Goal: Transaction & Acquisition: Subscribe to service/newsletter

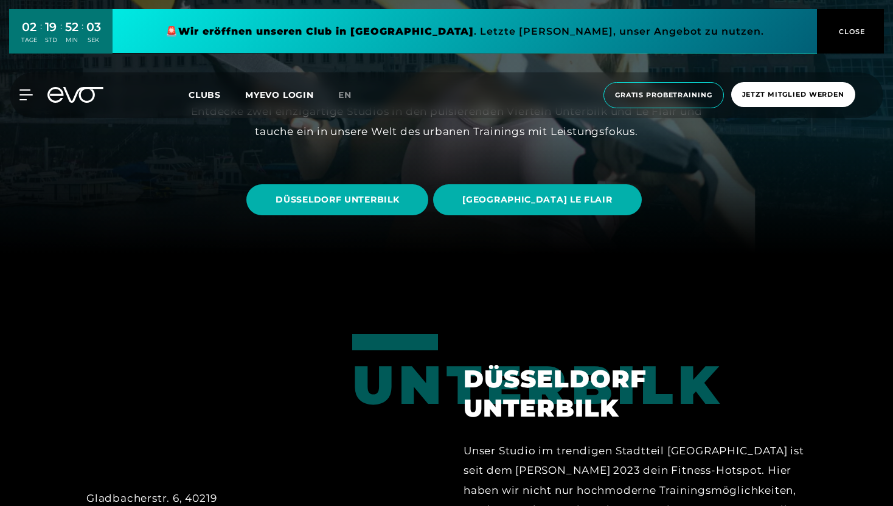
scroll to position [249, 0]
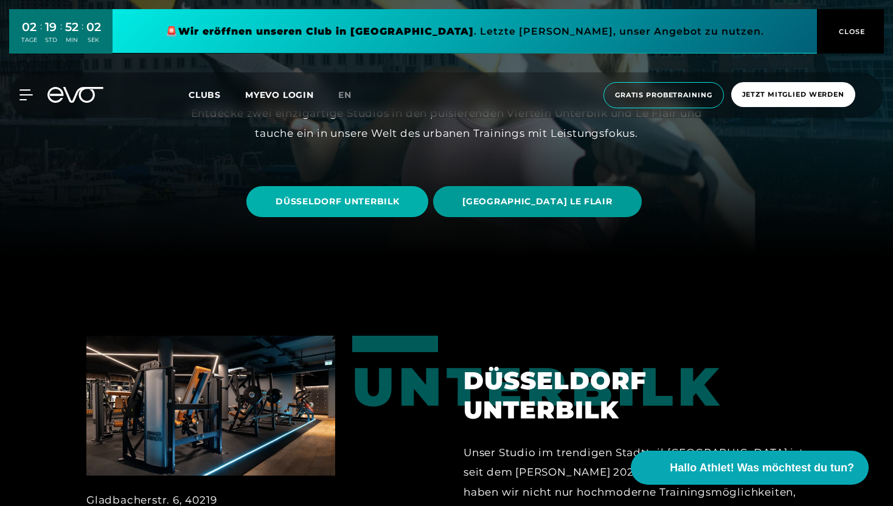
click at [523, 209] on span "[GEOGRAPHIC_DATA] LE FLAIR" at bounding box center [537, 201] width 208 height 31
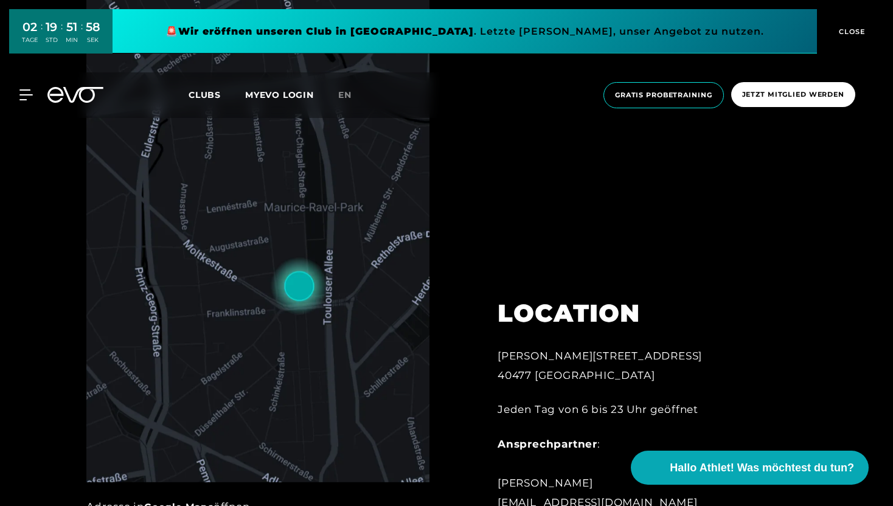
scroll to position [559, 0]
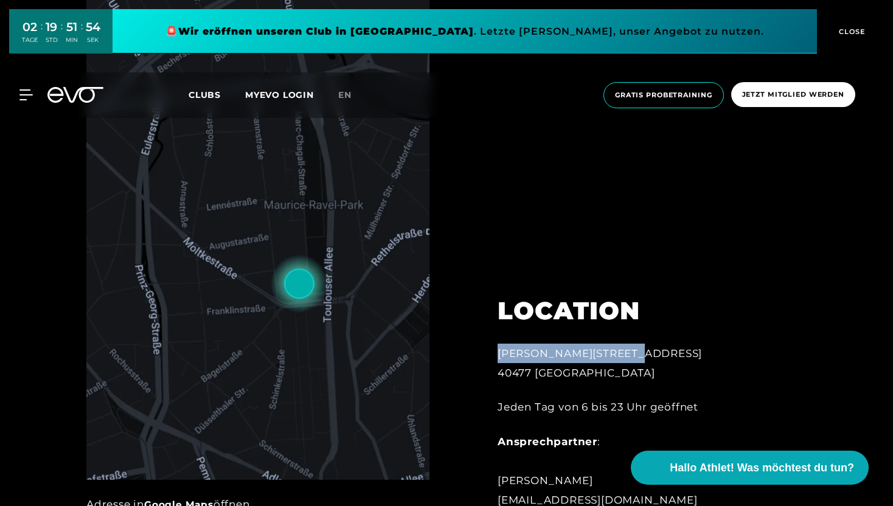
drag, startPoint x: 499, startPoint y: 357, endPoint x: 623, endPoint y: 358, distance: 124.1
click at [623, 358] on div "[PERSON_NAME][STREET_ADDRESS]" at bounding box center [632, 364] width 268 height 40
copy div "[PERSON_NAME][STREET_ADDRESS]"
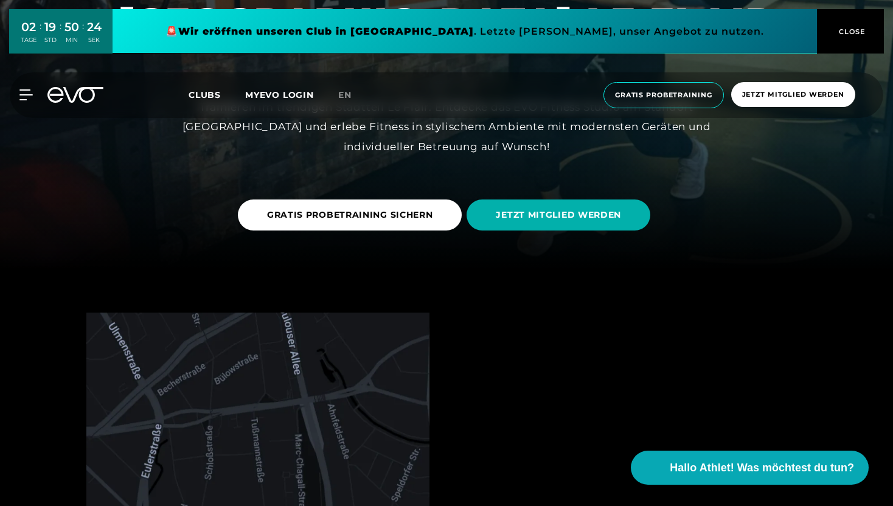
scroll to position [310, 0]
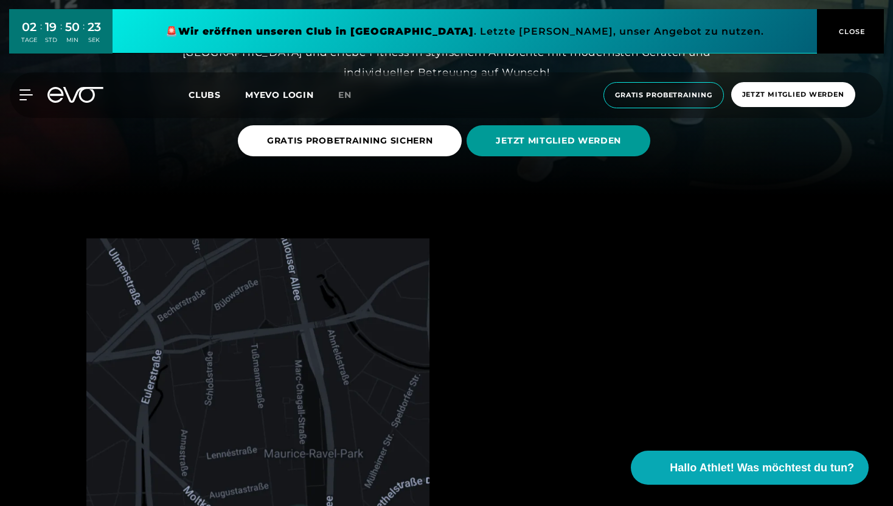
click at [599, 138] on span "JETZT MITGLIED WERDEN" at bounding box center [558, 140] width 125 height 13
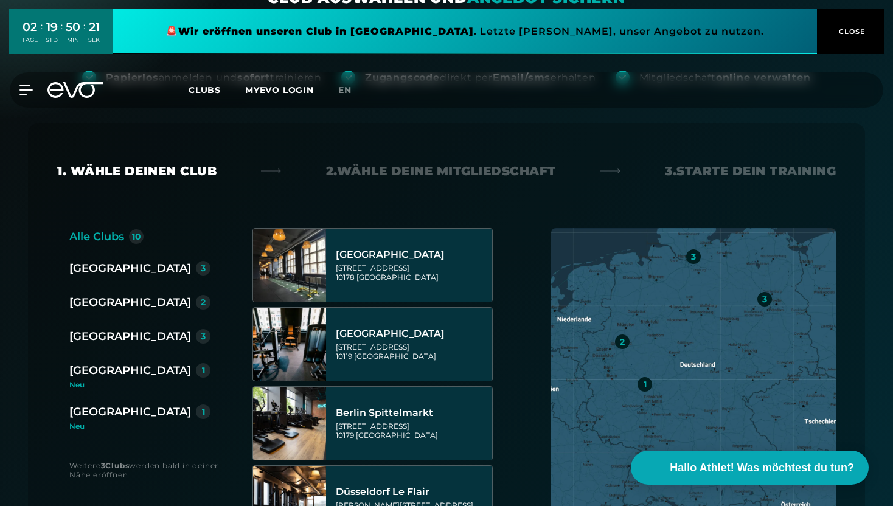
scroll to position [193, 0]
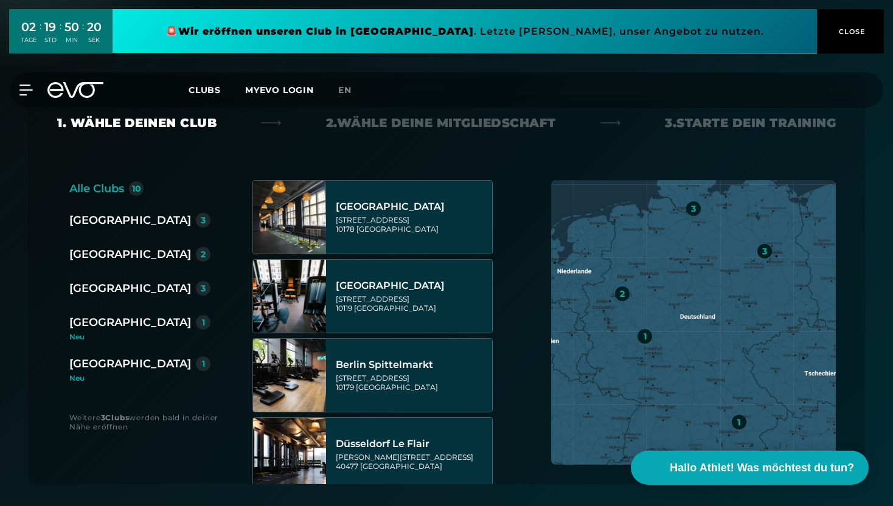
click at [100, 258] on div "[GEOGRAPHIC_DATA]" at bounding box center [130, 254] width 122 height 17
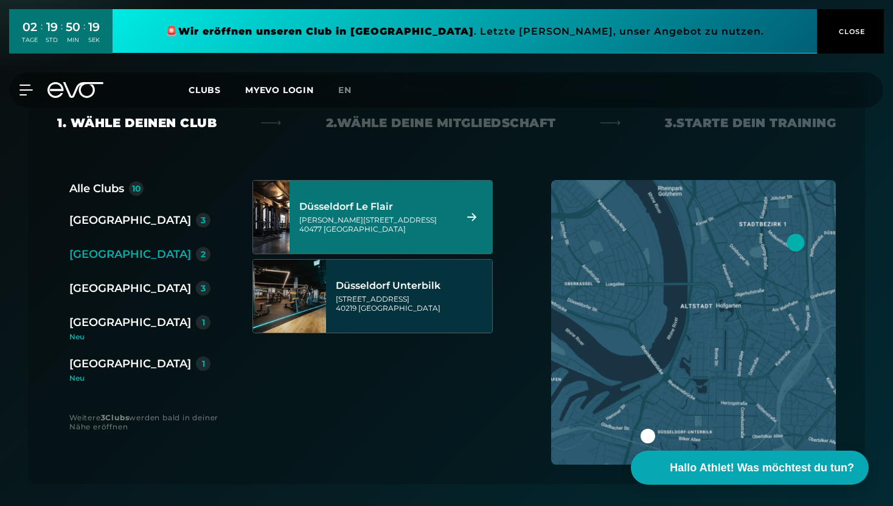
click at [338, 223] on div "[PERSON_NAME][STREET_ADDRESS]" at bounding box center [375, 224] width 153 height 18
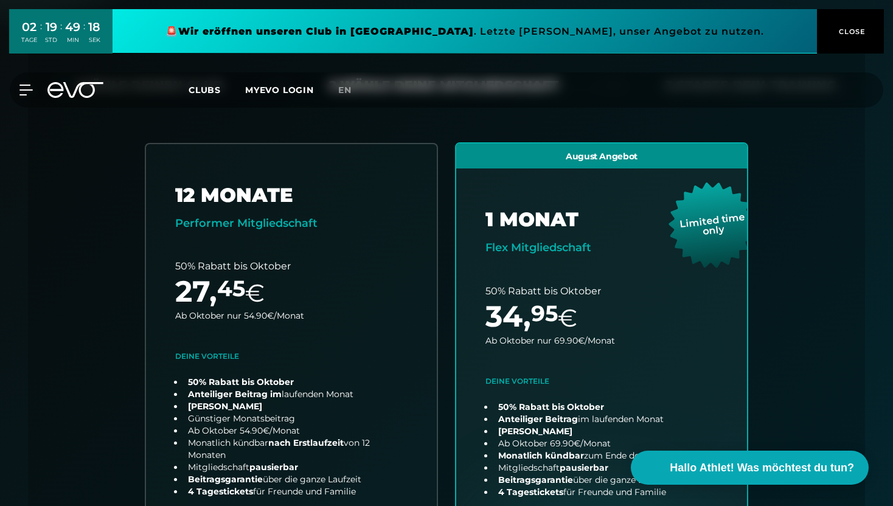
scroll to position [0, 0]
